Goal: Task Accomplishment & Management: Use online tool/utility

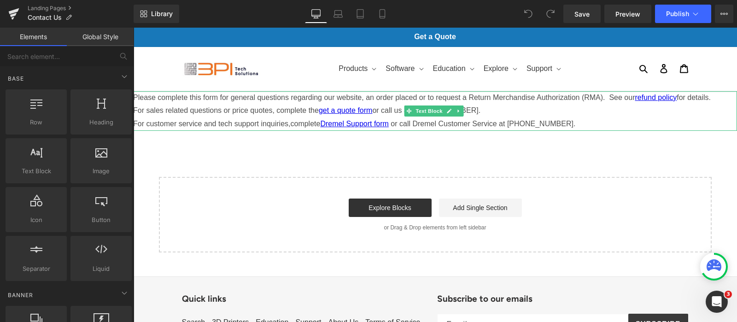
click at [574, 122] on p "For customer service and tech support inquiries, complete Dremel Support form o…" at bounding box center [435, 123] width 604 height 13
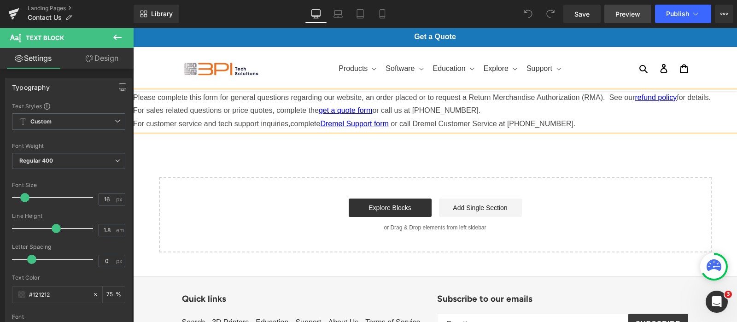
click at [633, 10] on span "Preview" at bounding box center [627, 14] width 25 height 10
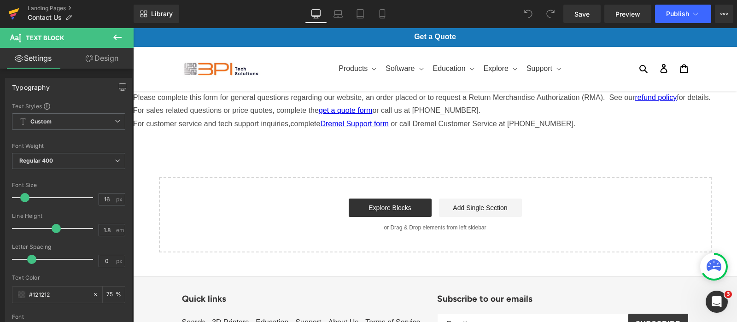
click at [14, 12] on icon at bounding box center [14, 11] width 11 height 6
